Goal: Task Accomplishment & Management: Manage account settings

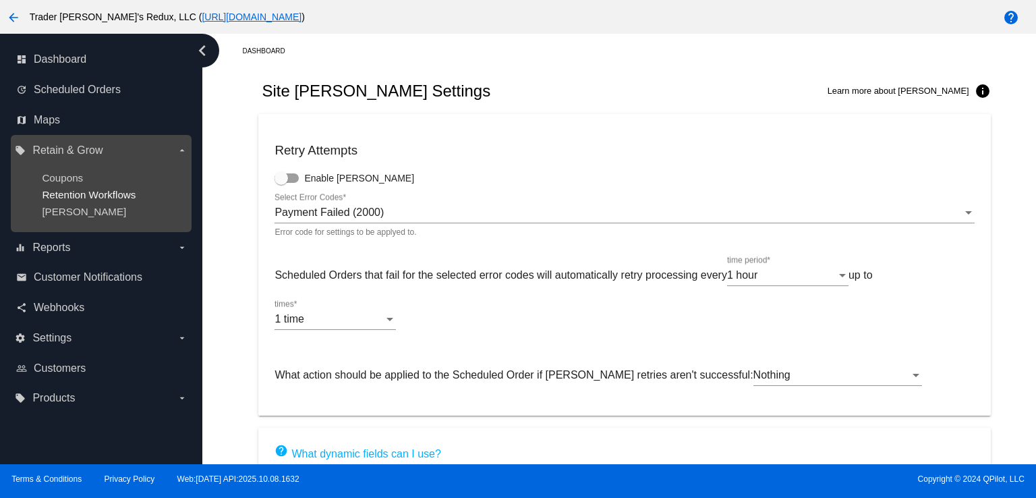
click at [105, 189] on span "Retention Workflows" at bounding box center [89, 194] width 94 height 11
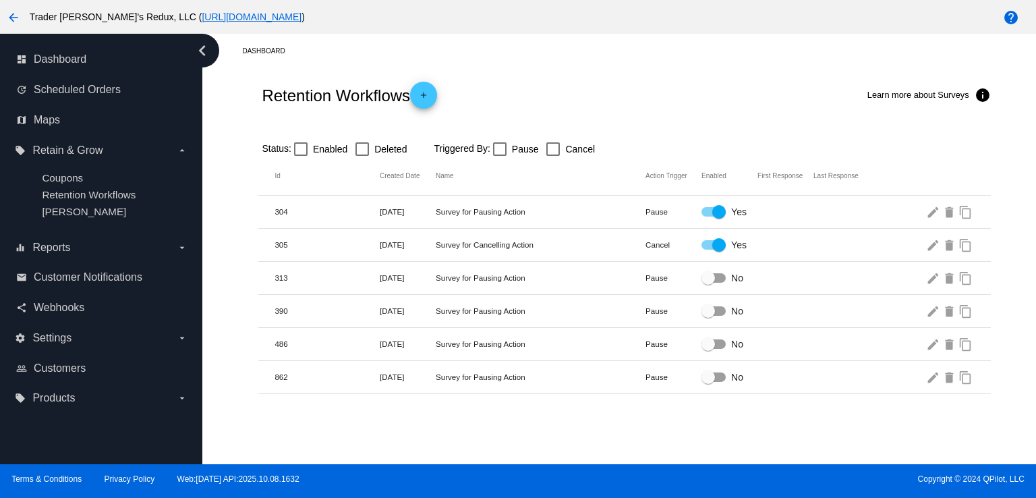
click at [588, 123] on div at bounding box center [624, 126] width 732 height 9
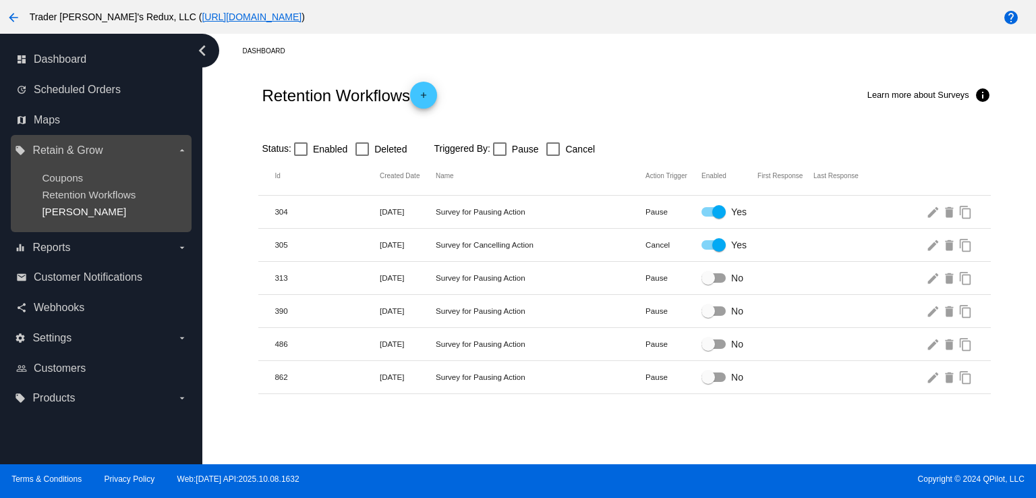
click at [43, 213] on span "[PERSON_NAME]" at bounding box center [84, 211] width 84 height 11
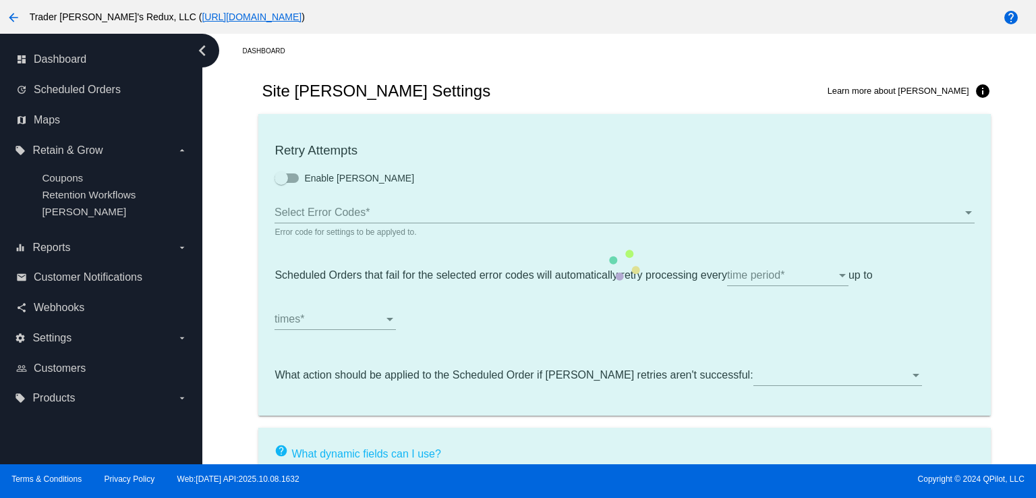
type input "If no changes are made, we will automatically retry processing your {{Scheduled…"
type input "If no changes are made, we will automatically {{DunningAction}} your {{Schedule…"
type input "Your {{ScheduledOrder}} was {{DunningAction}}."
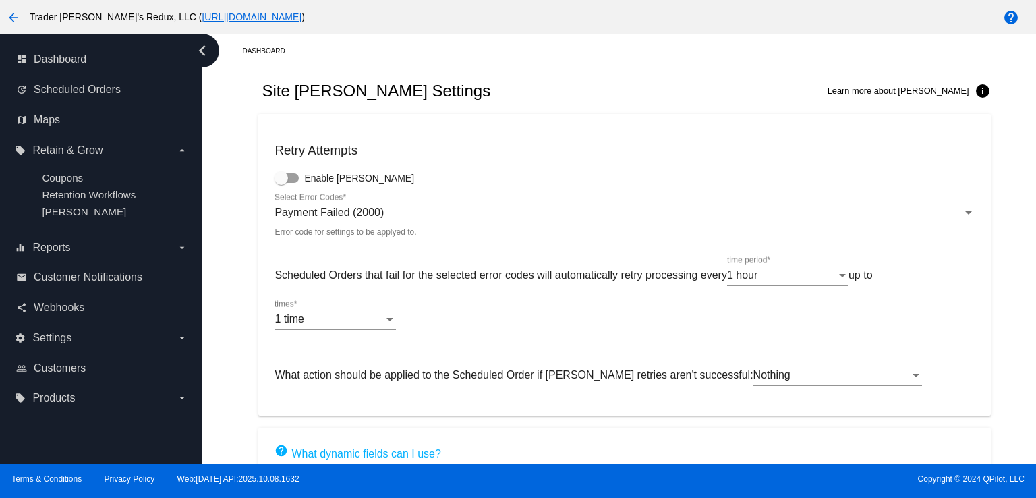
drag, startPoint x: 596, startPoint y: 109, endPoint x: 507, endPoint y: 105, distance: 89.2
click at [592, 111] on div "Site [PERSON_NAME] Settings Learn more about [PERSON_NAME] info" at bounding box center [624, 91] width 732 height 46
click at [90, 66] on link "dashboard Dashboard" at bounding box center [101, 60] width 171 height 22
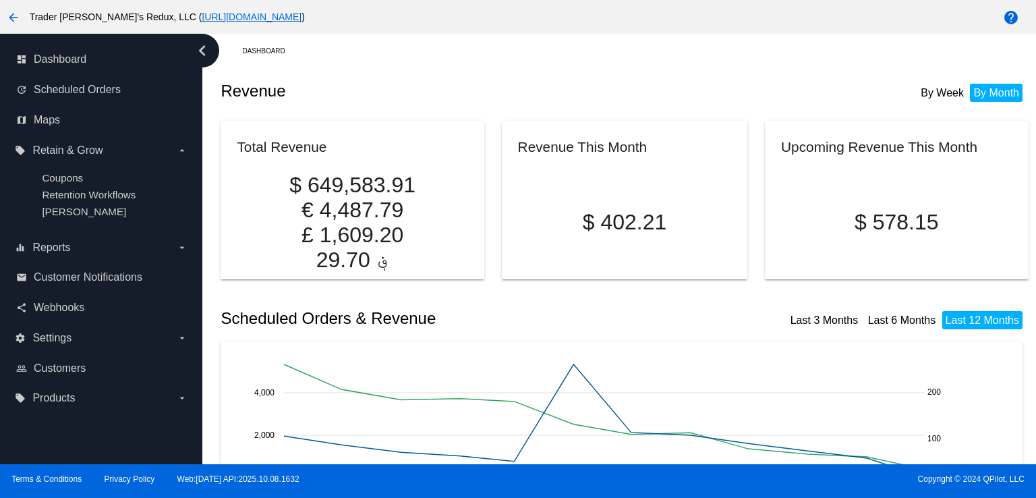
click at [688, 82] on div "Revenue By Week By Month" at bounding box center [625, 91] width 808 height 46
drag, startPoint x: 103, startPoint y: 275, endPoint x: 424, endPoint y: 40, distance: 398.8
click at [103, 275] on span "Customer Notifications" at bounding box center [88, 277] width 109 height 12
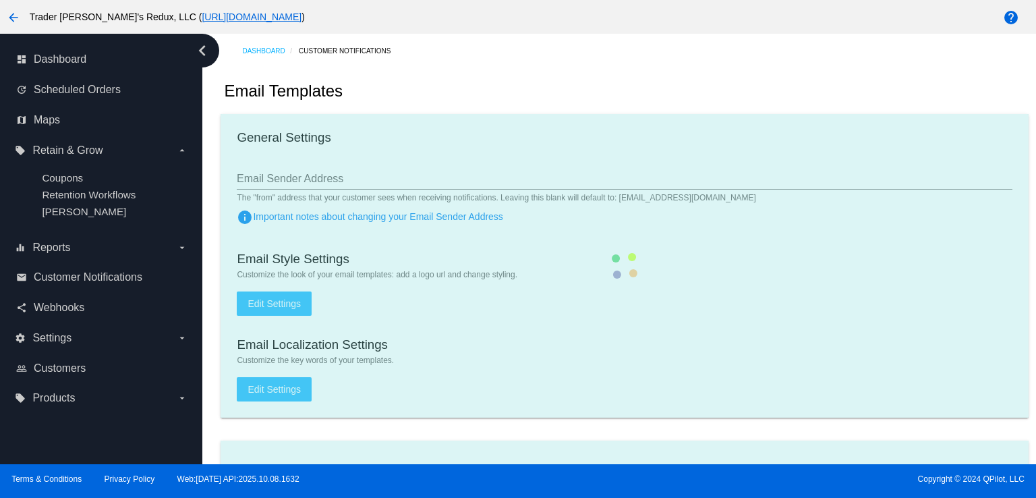
checkbox input "true"
type input "1"
checkbox input "true"
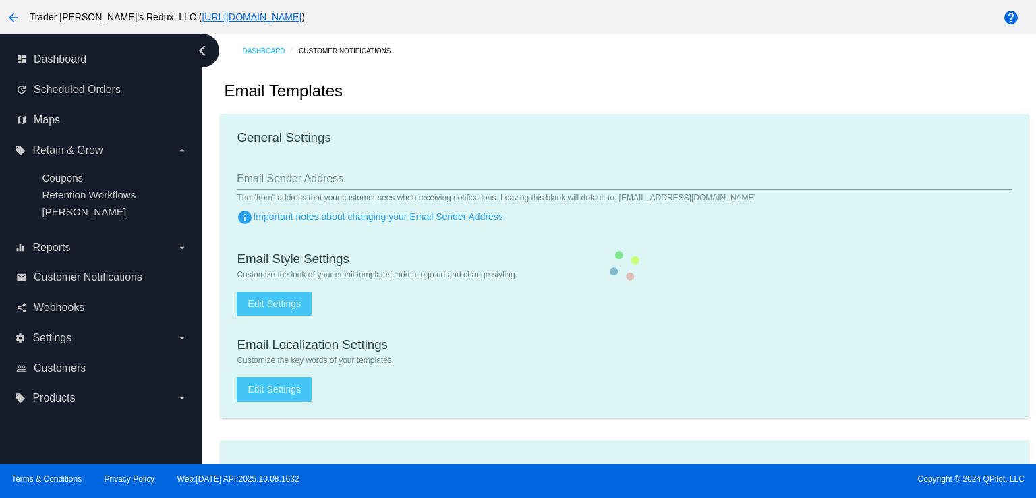
checkbox input "true"
type input "[EMAIL_ADDRESS][DOMAIN_NAME]"
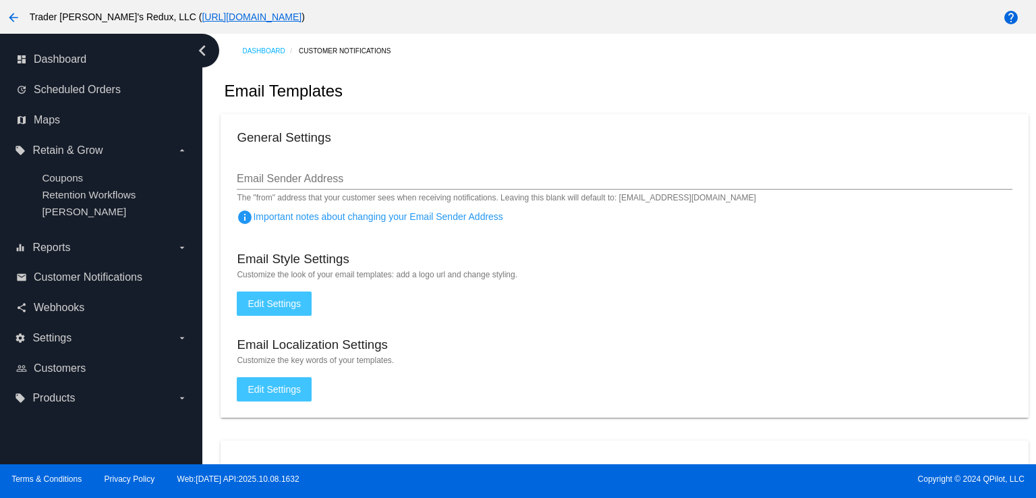
drag, startPoint x: 704, startPoint y: 115, endPoint x: 592, endPoint y: 123, distance: 112.9
click at [689, 121] on mat-card "General Settings Email Sender Address The "from" address that your customer see…" at bounding box center [625, 266] width 808 height 304
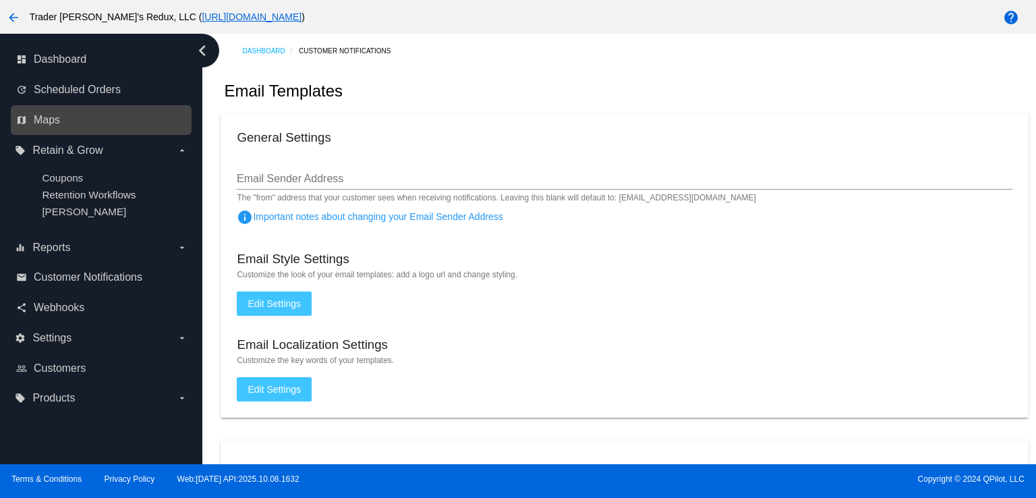
click at [57, 109] on link "map Maps" at bounding box center [101, 120] width 171 height 22
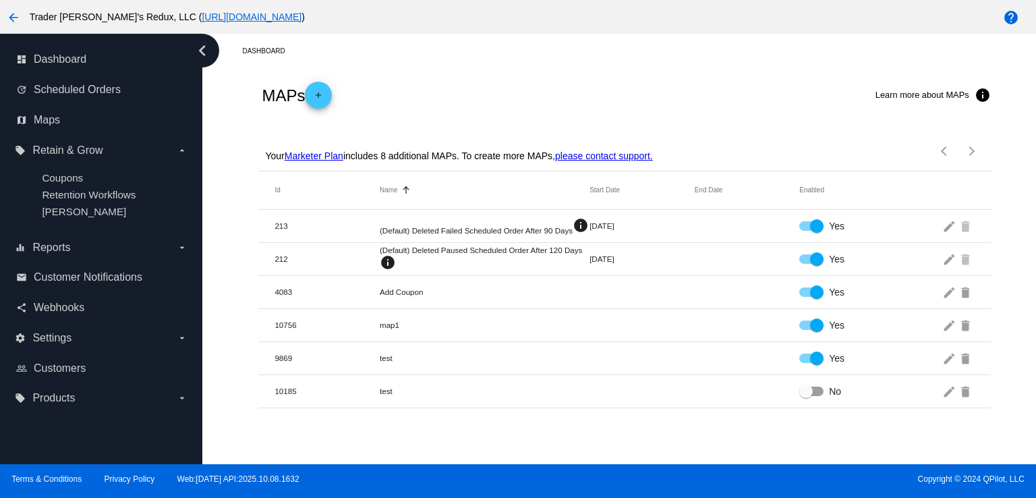
click at [112, 282] on span "Customer Notifications" at bounding box center [88, 277] width 109 height 12
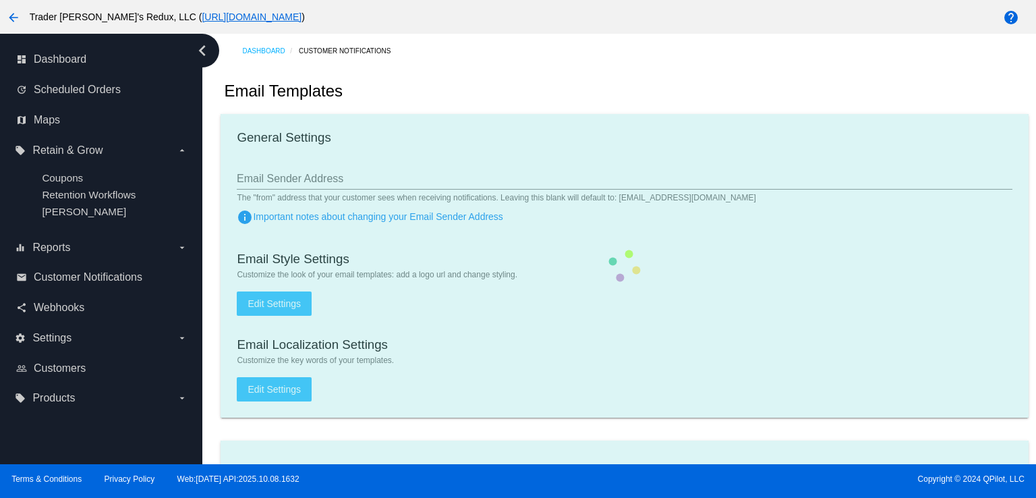
checkbox input "true"
type input "1"
checkbox input "true"
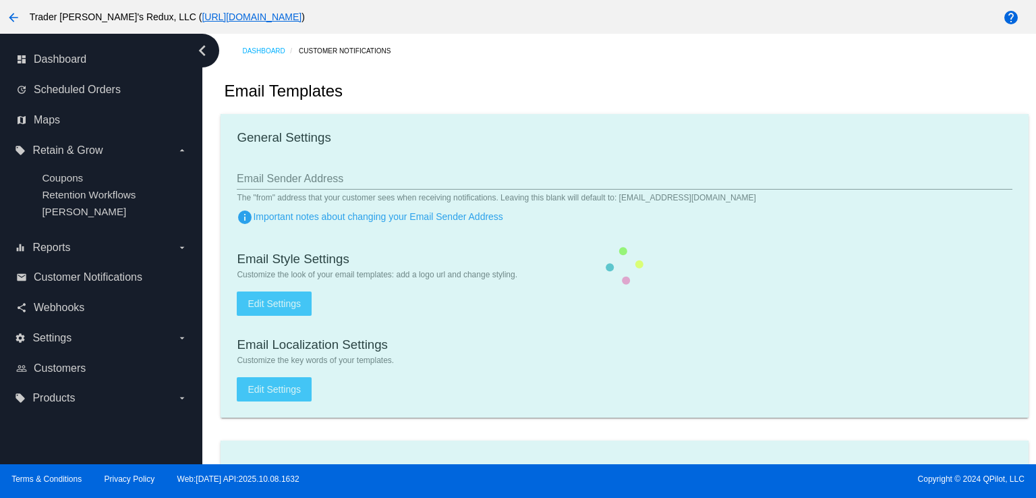
checkbox input "true"
type input "[EMAIL_ADDRESS][DOMAIN_NAME]"
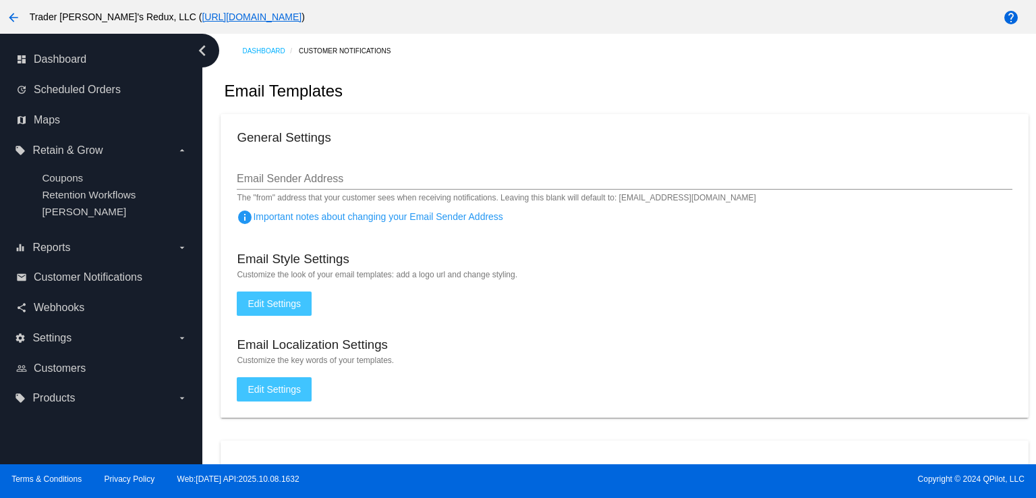
click at [515, 155] on mat-card "General Settings Email Sender Address The "from" address that your customer see…" at bounding box center [625, 266] width 808 height 304
click at [128, 281] on span "Customer Notifications" at bounding box center [88, 277] width 109 height 12
click at [538, 98] on div "Email Templates" at bounding box center [625, 91] width 808 height 46
click at [78, 312] on span "Webhooks" at bounding box center [59, 308] width 51 height 12
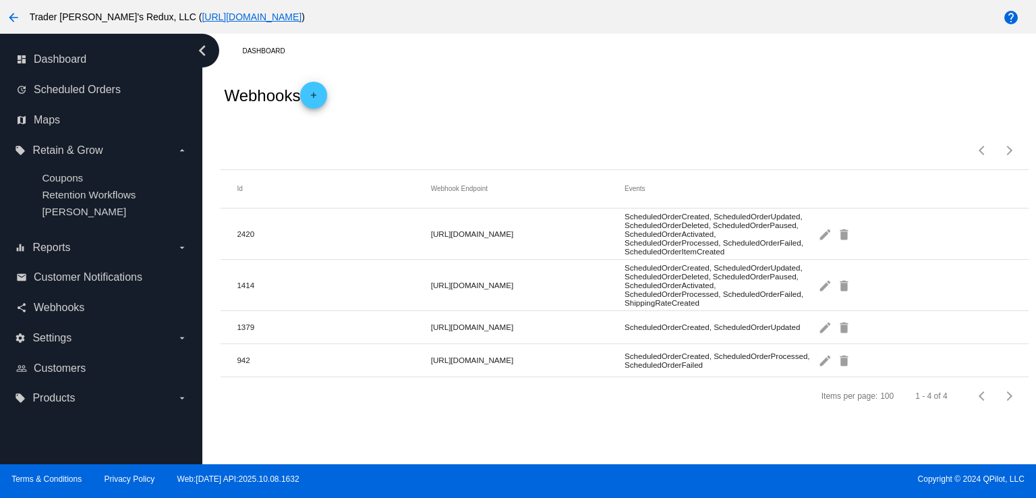
drag, startPoint x: 562, startPoint y: 101, endPoint x: 658, endPoint y: 105, distance: 96.6
click at [582, 101] on div "Webhooks add" at bounding box center [625, 95] width 808 height 54
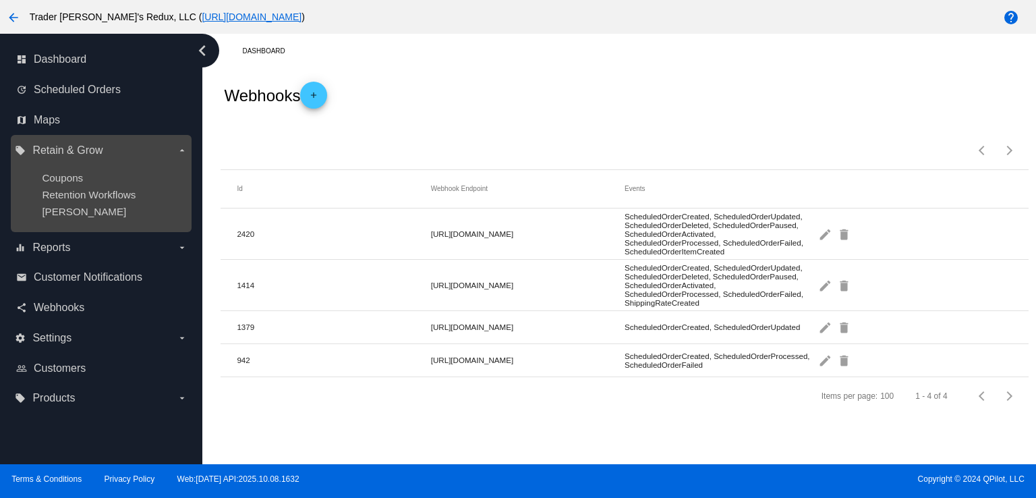
click at [135, 183] on div "Coupons" at bounding box center [112, 177] width 140 height 11
click at [135, 184] on ul "Coupons Retention Workflows [PERSON_NAME]" at bounding box center [101, 194] width 172 height 67
